Goal: Task Accomplishment & Management: Manage account settings

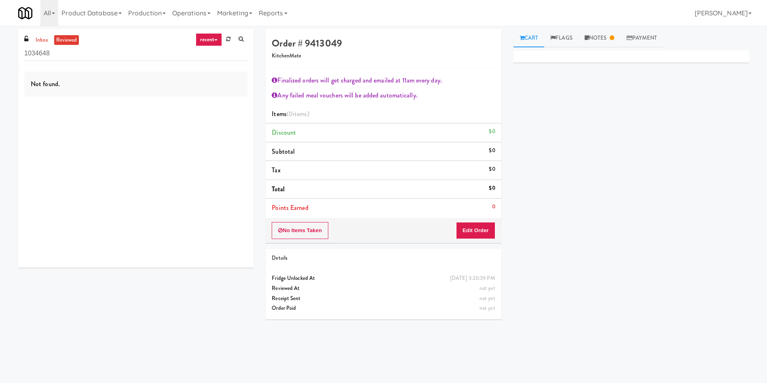
click at [64, 40] on link "reviewed" at bounding box center [66, 40] width 25 height 10
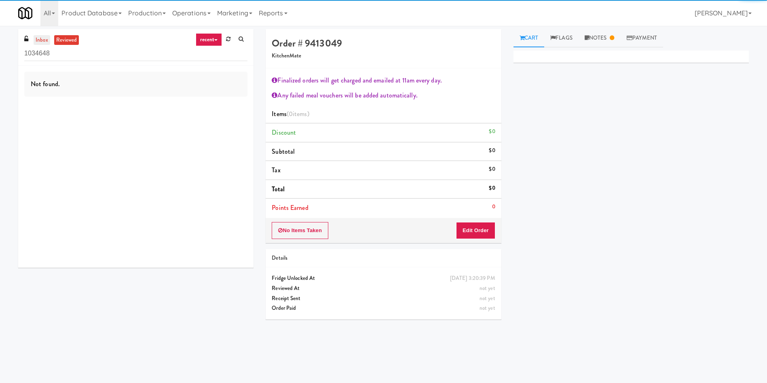
click at [42, 37] on link "inbox" at bounding box center [42, 40] width 17 height 10
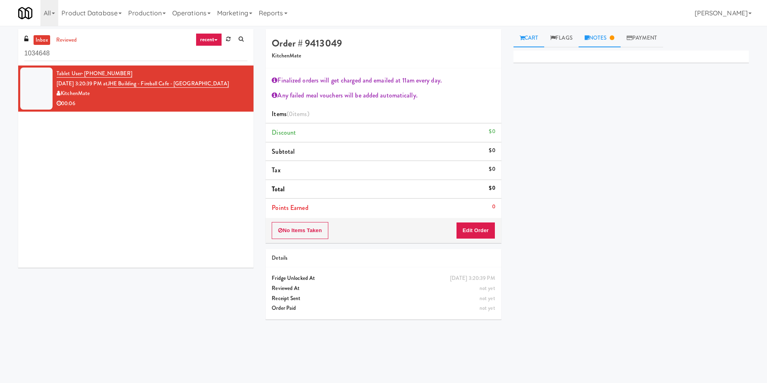
click at [602, 38] on link "Notes" at bounding box center [599, 38] width 42 height 18
click at [527, 44] on link "Cart" at bounding box center [528, 38] width 31 height 18
click at [57, 38] on link "reviewed" at bounding box center [66, 40] width 25 height 10
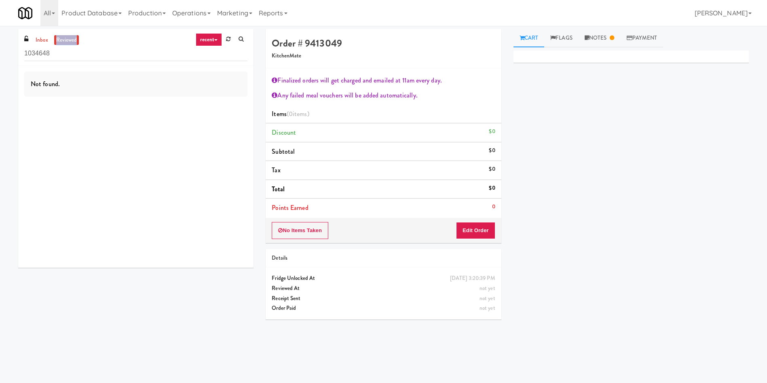
click at [57, 38] on link "reviewed" at bounding box center [66, 40] width 25 height 10
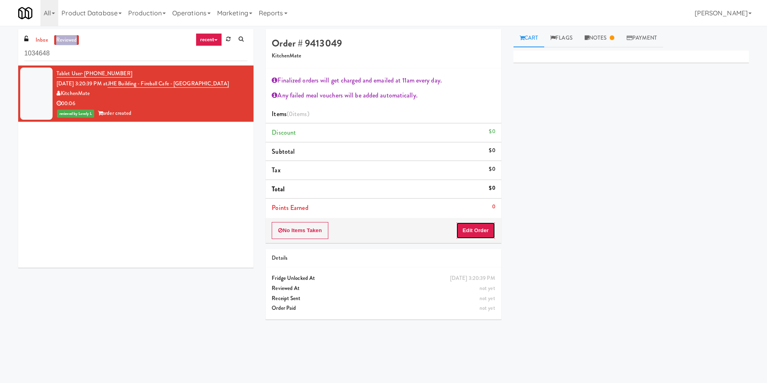
click at [482, 228] on button "Edit Order" at bounding box center [475, 230] width 39 height 17
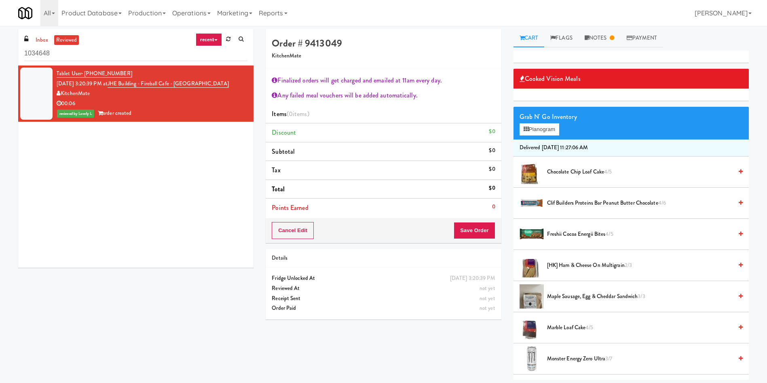
click at [38, 99] on div at bounding box center [36, 93] width 32 height 52
click at [33, 41] on ul "inbox reviewed" at bounding box center [56, 40] width 49 height 10
click at [38, 39] on link "inbox" at bounding box center [42, 40] width 17 height 10
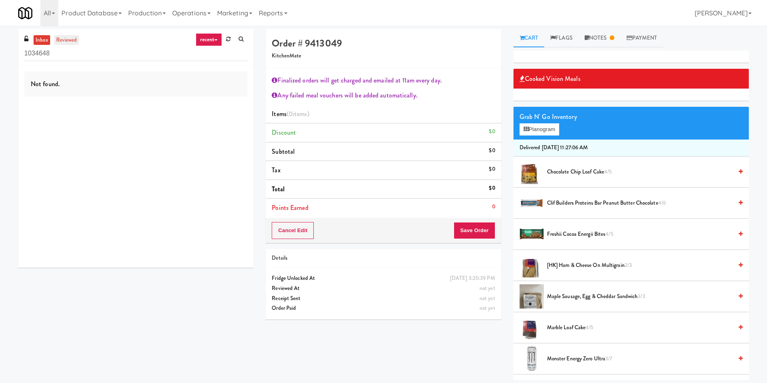
click at [65, 44] on link "reviewed" at bounding box center [66, 40] width 25 height 10
